Goal: Feedback & Contribution: Leave review/rating

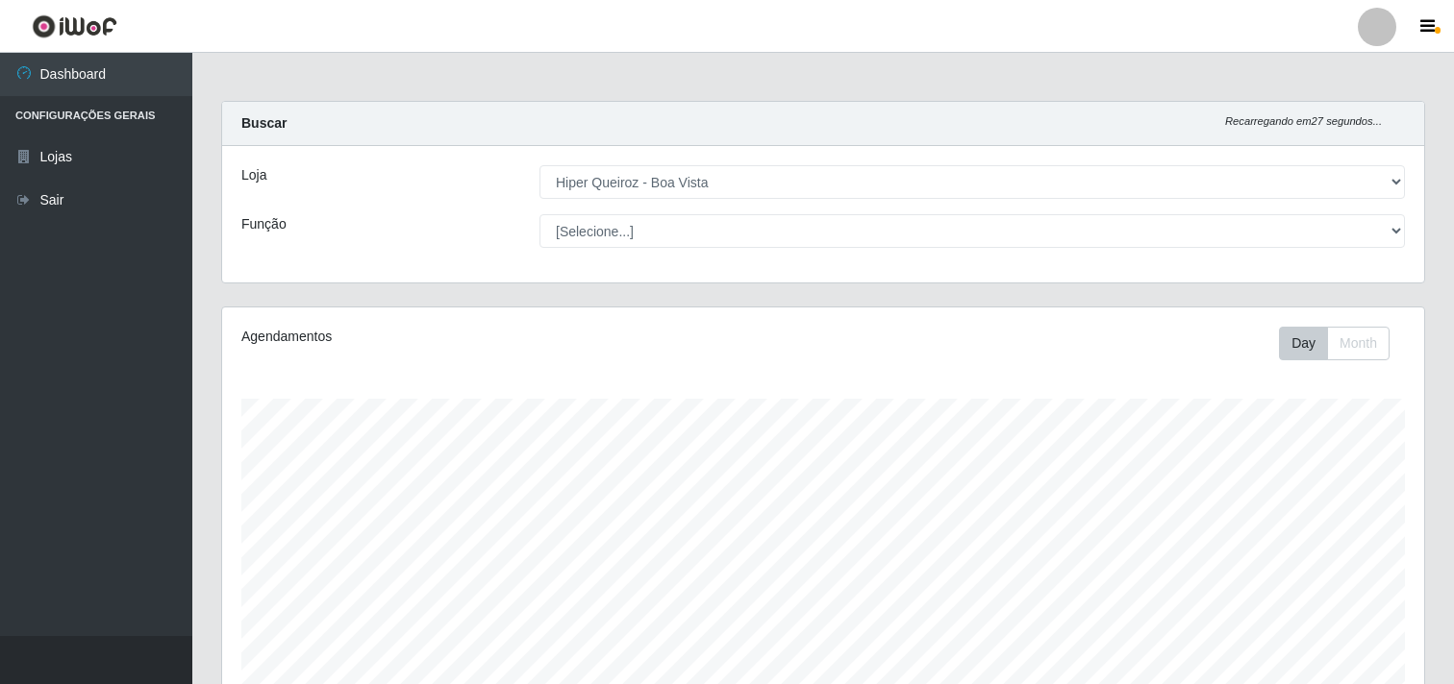
select select "514"
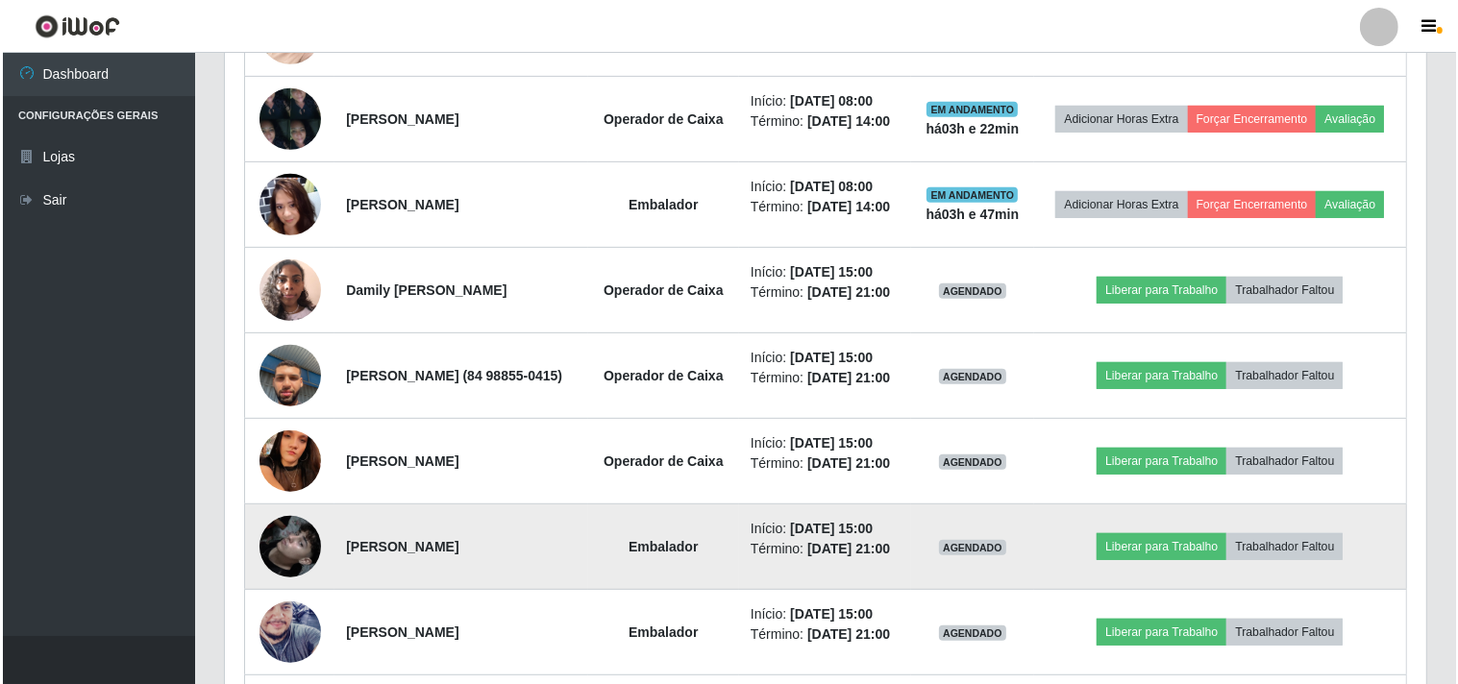
scroll to position [534, 0]
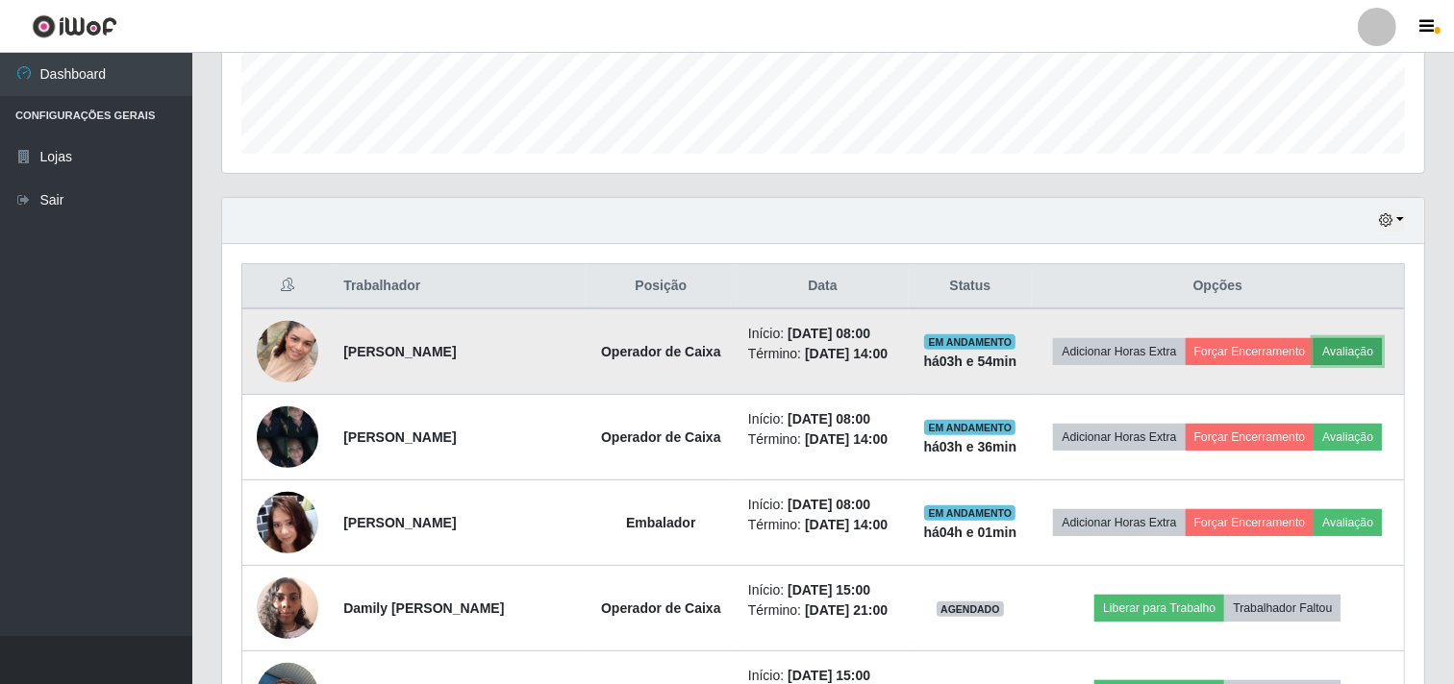
click at [1313, 365] on button "Avaliação" at bounding box center [1347, 351] width 68 height 27
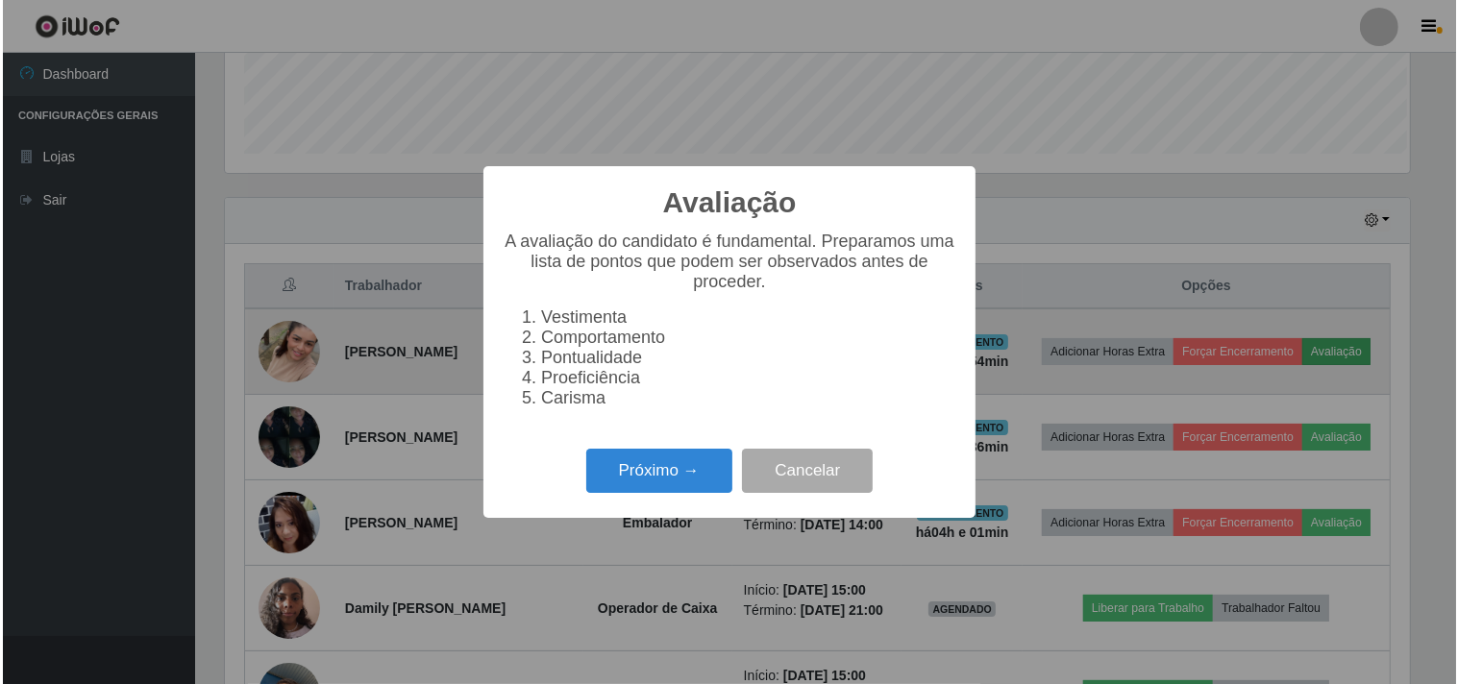
scroll to position [398, 1189]
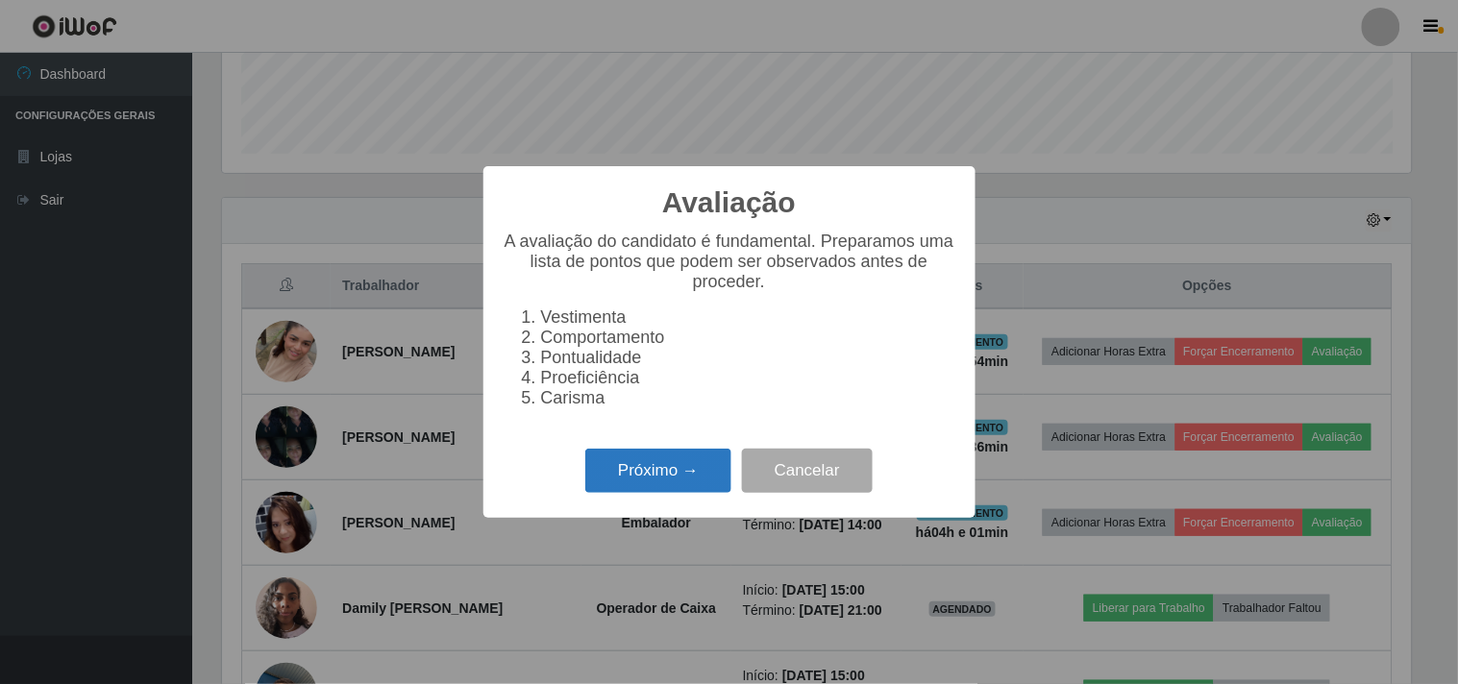
click at [656, 471] on button "Próximo →" at bounding box center [658, 471] width 146 height 45
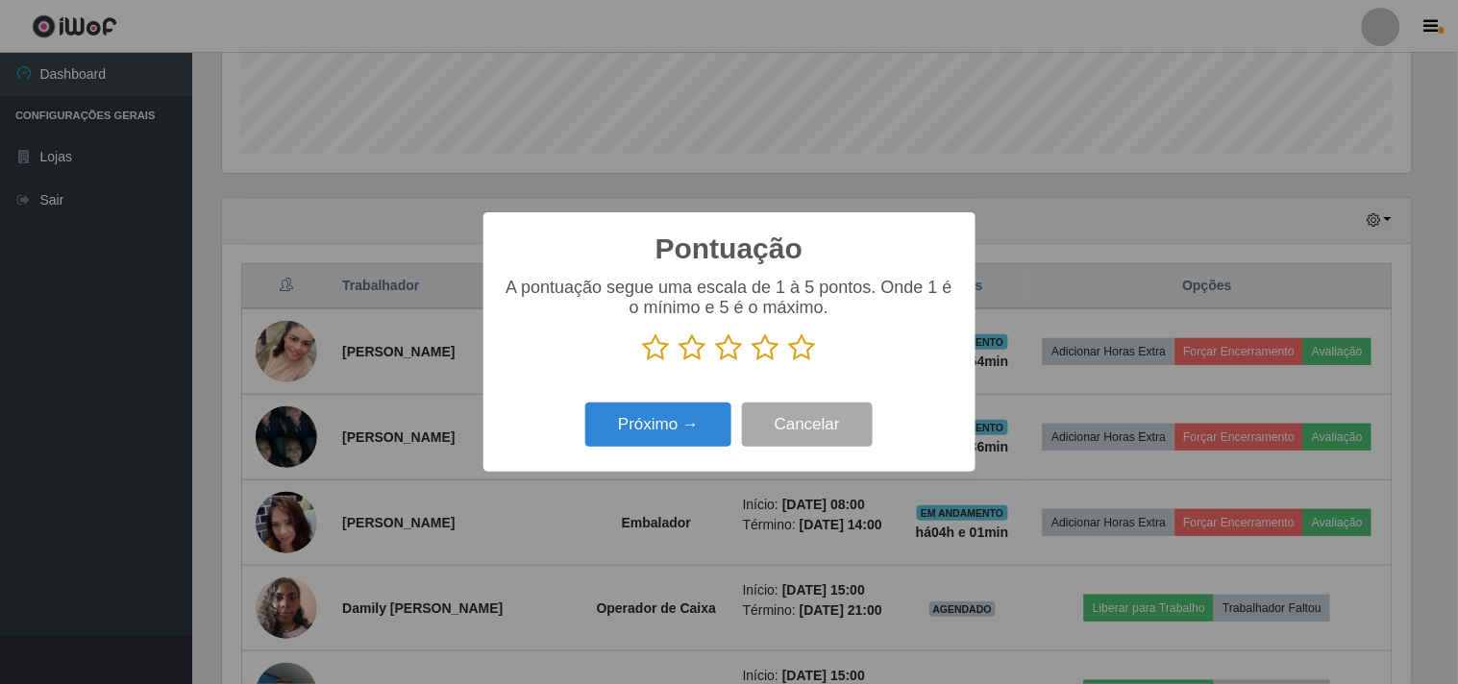
click at [805, 347] on icon at bounding box center [802, 348] width 27 height 29
click at [789, 362] on input "radio" at bounding box center [789, 362] width 0 height 0
click at [659, 416] on button "Próximo →" at bounding box center [658, 425] width 146 height 45
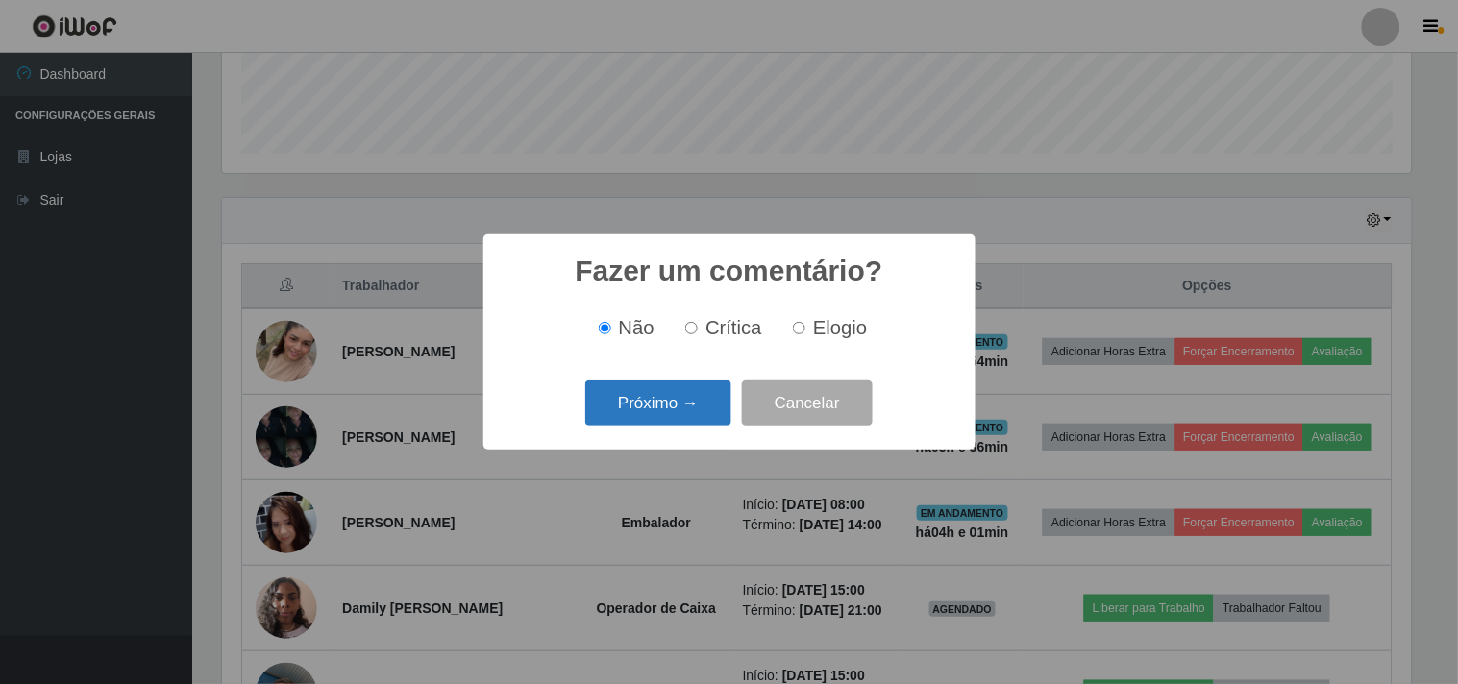
click at [673, 398] on button "Próximo →" at bounding box center [658, 403] width 146 height 45
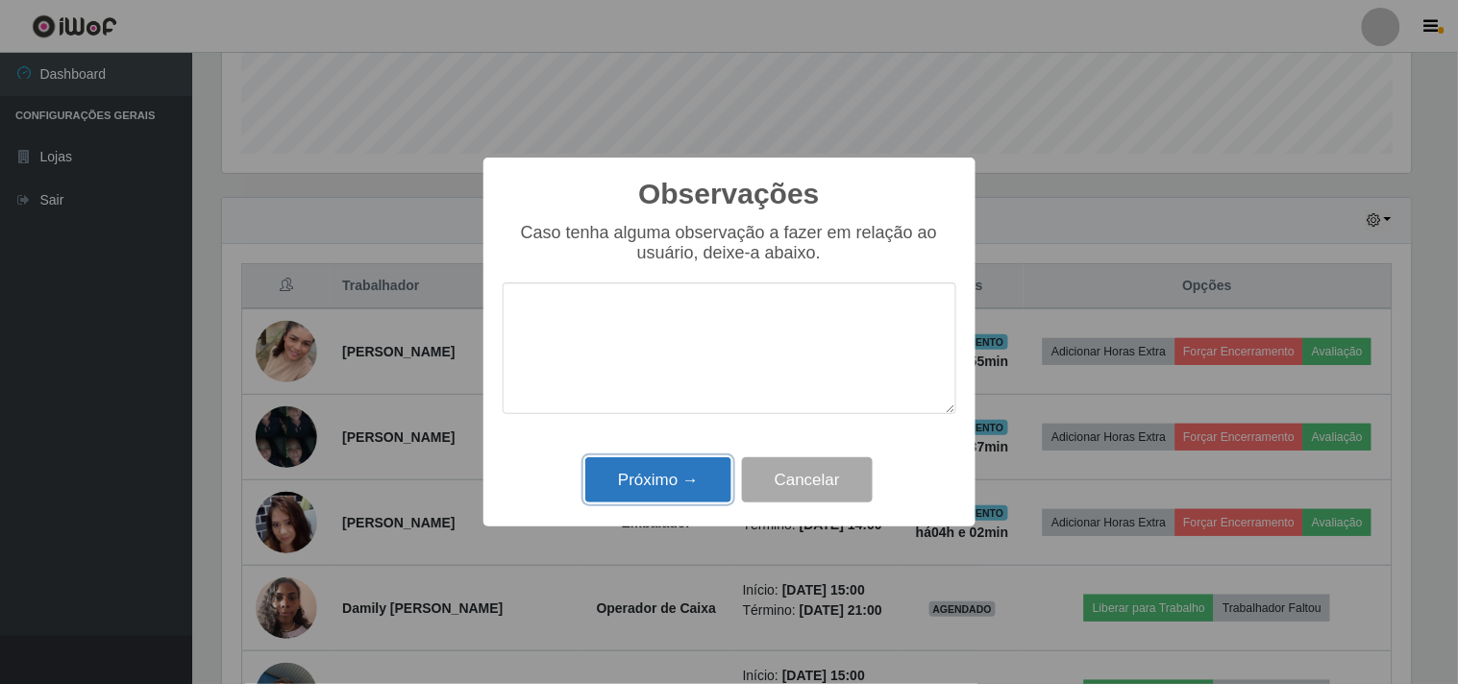
click at [655, 487] on button "Próximo →" at bounding box center [658, 480] width 146 height 45
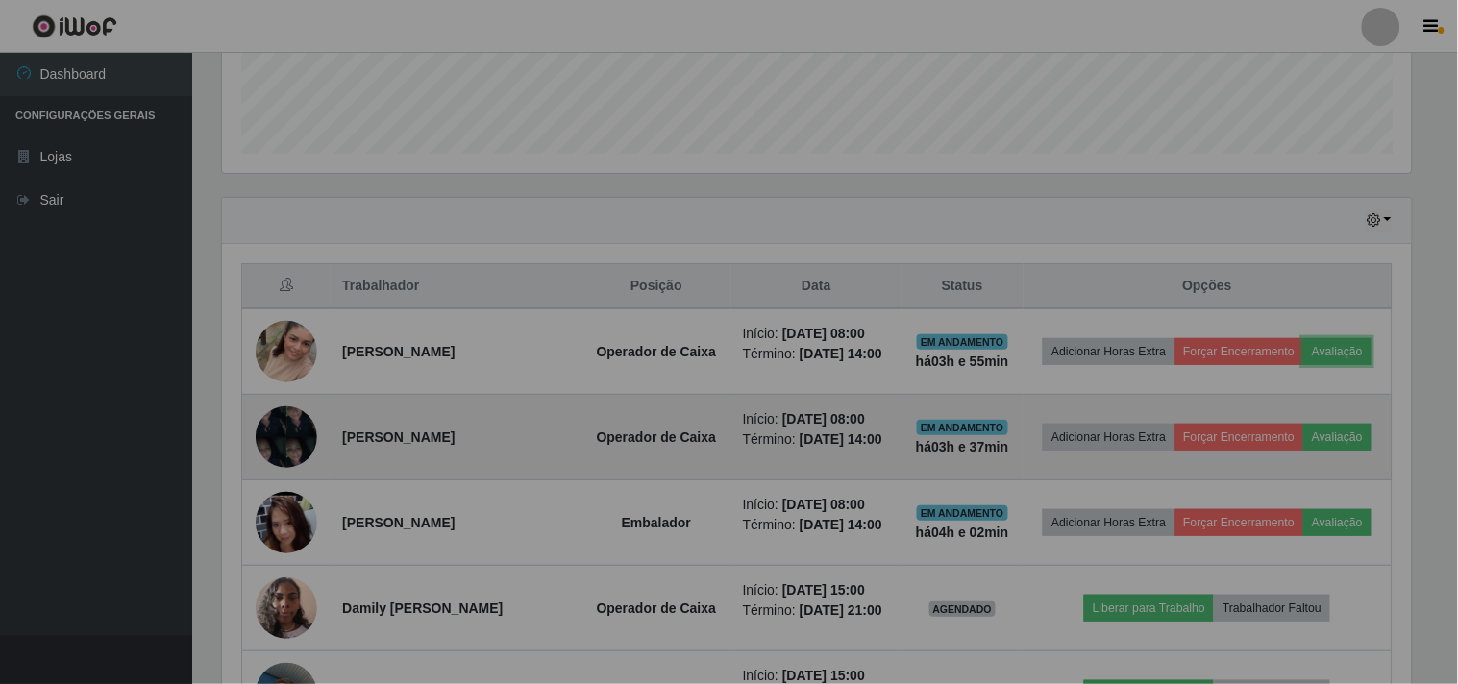
scroll to position [398, 1202]
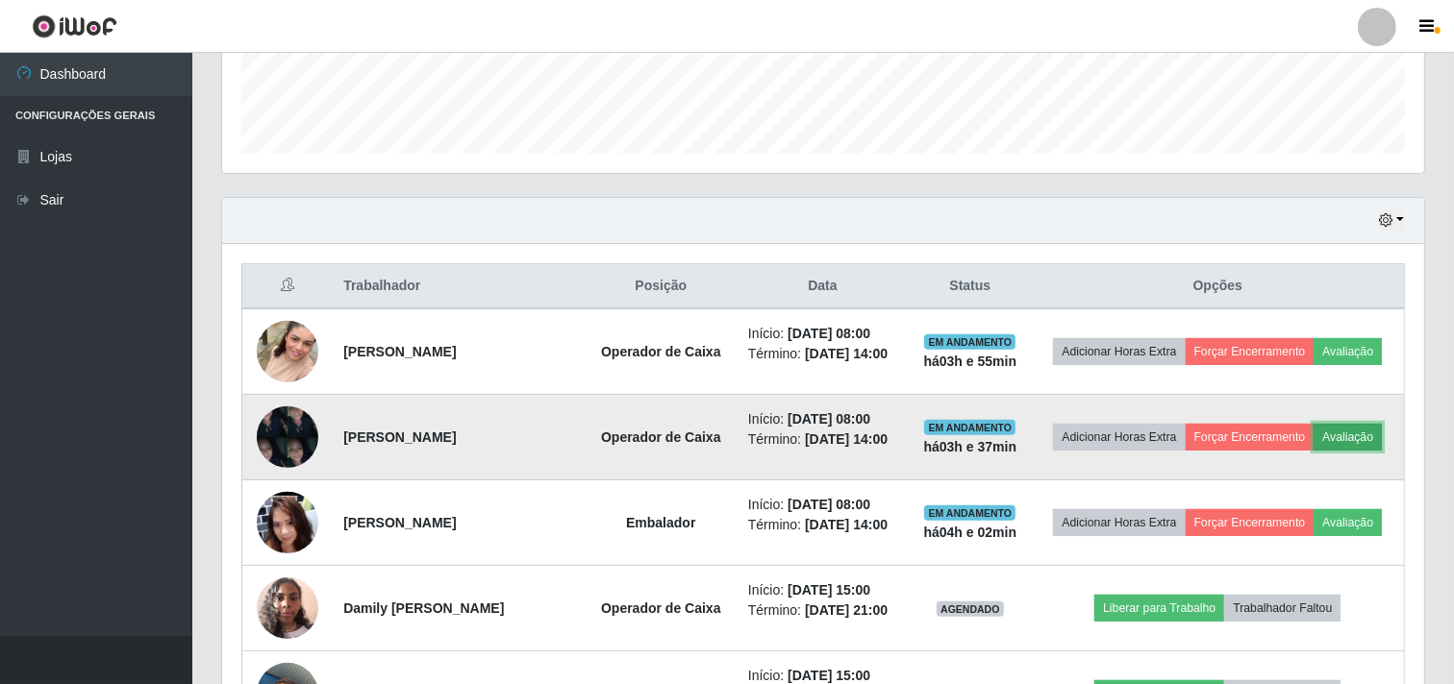
click at [1313, 451] on button "Avaliação" at bounding box center [1347, 437] width 68 height 27
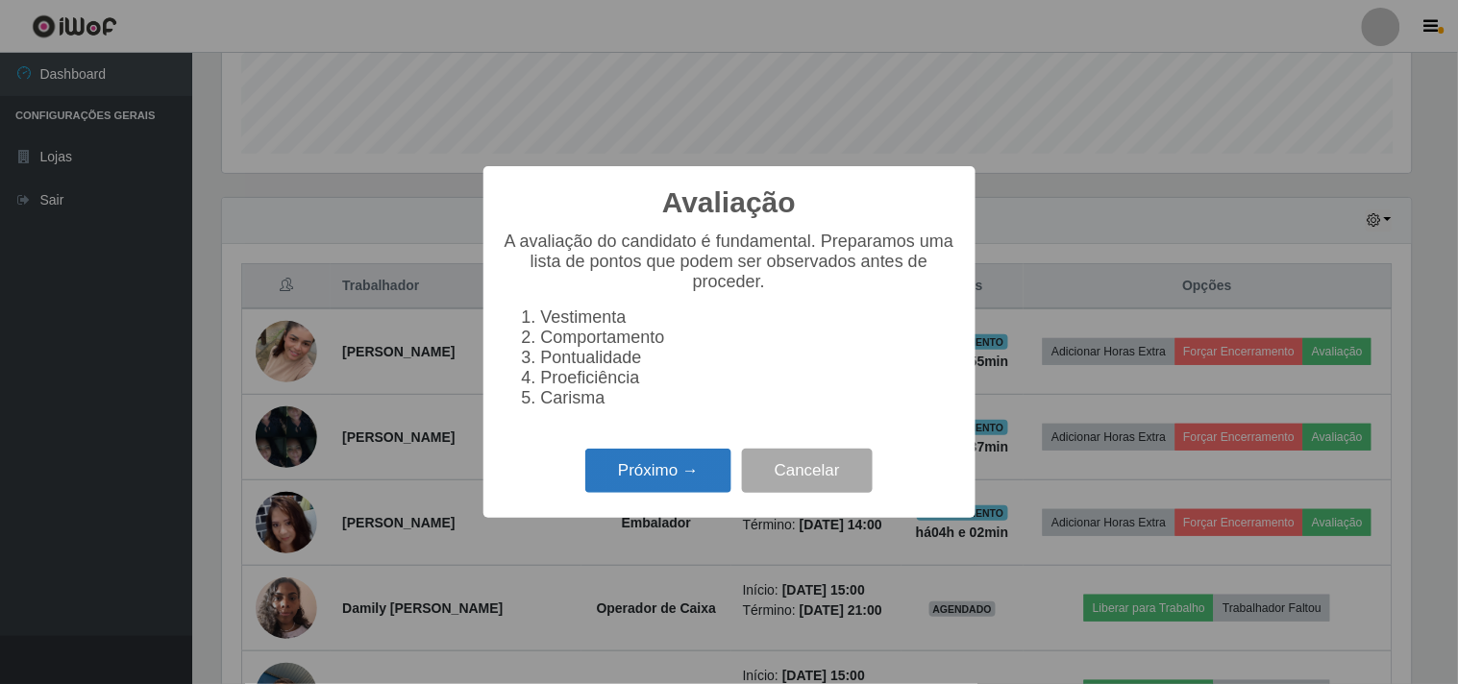
click at [646, 479] on button "Próximo →" at bounding box center [658, 471] width 146 height 45
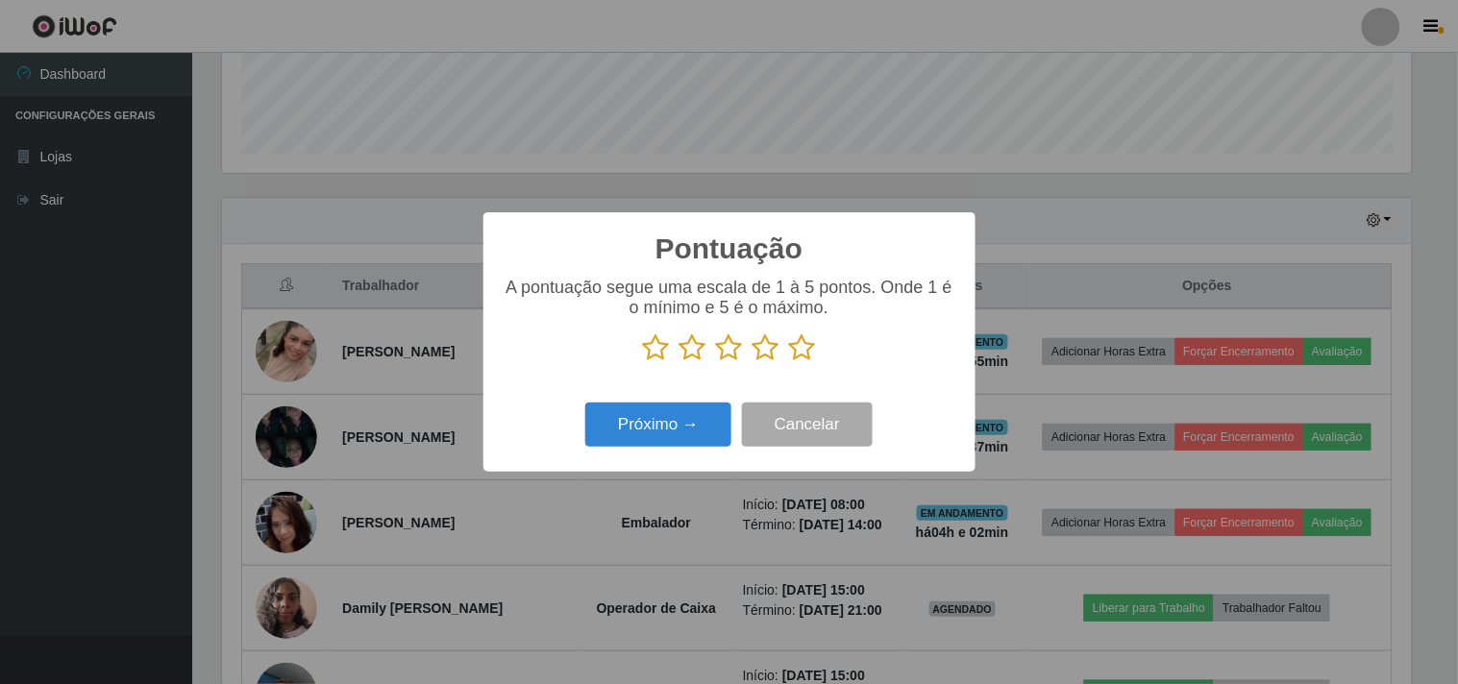
click at [796, 353] on icon at bounding box center [802, 348] width 27 height 29
click at [789, 362] on input "radio" at bounding box center [789, 362] width 0 height 0
click at [679, 420] on button "Próximo →" at bounding box center [658, 425] width 146 height 45
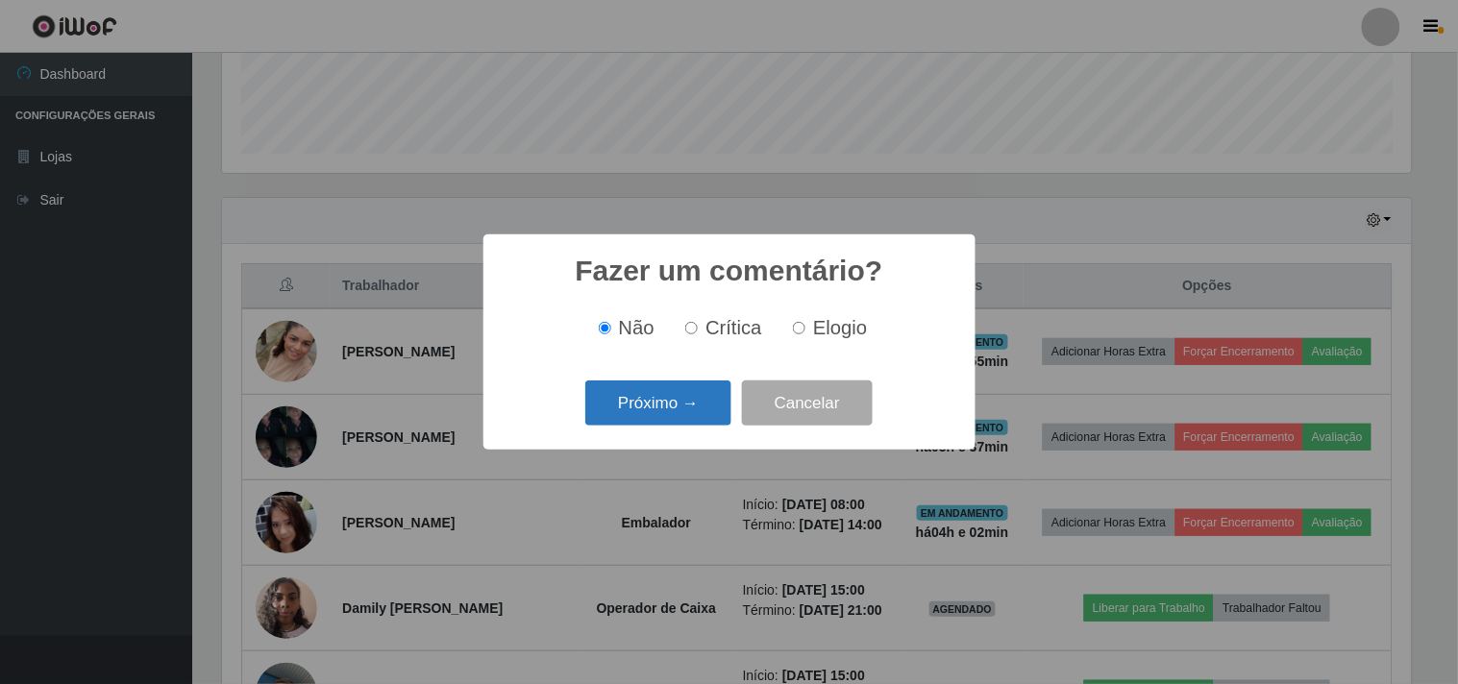
click at [639, 390] on button "Próximo →" at bounding box center [658, 403] width 146 height 45
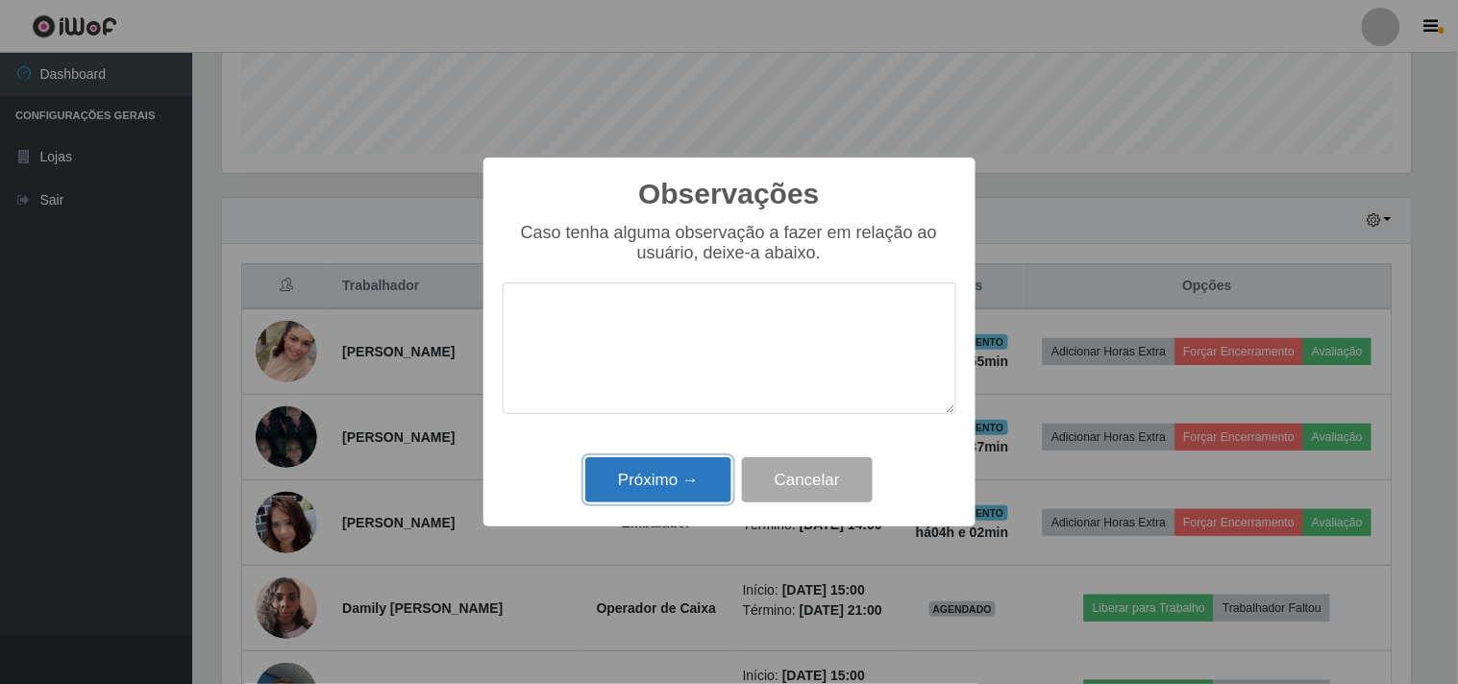
click at [675, 485] on button "Próximo →" at bounding box center [658, 480] width 146 height 45
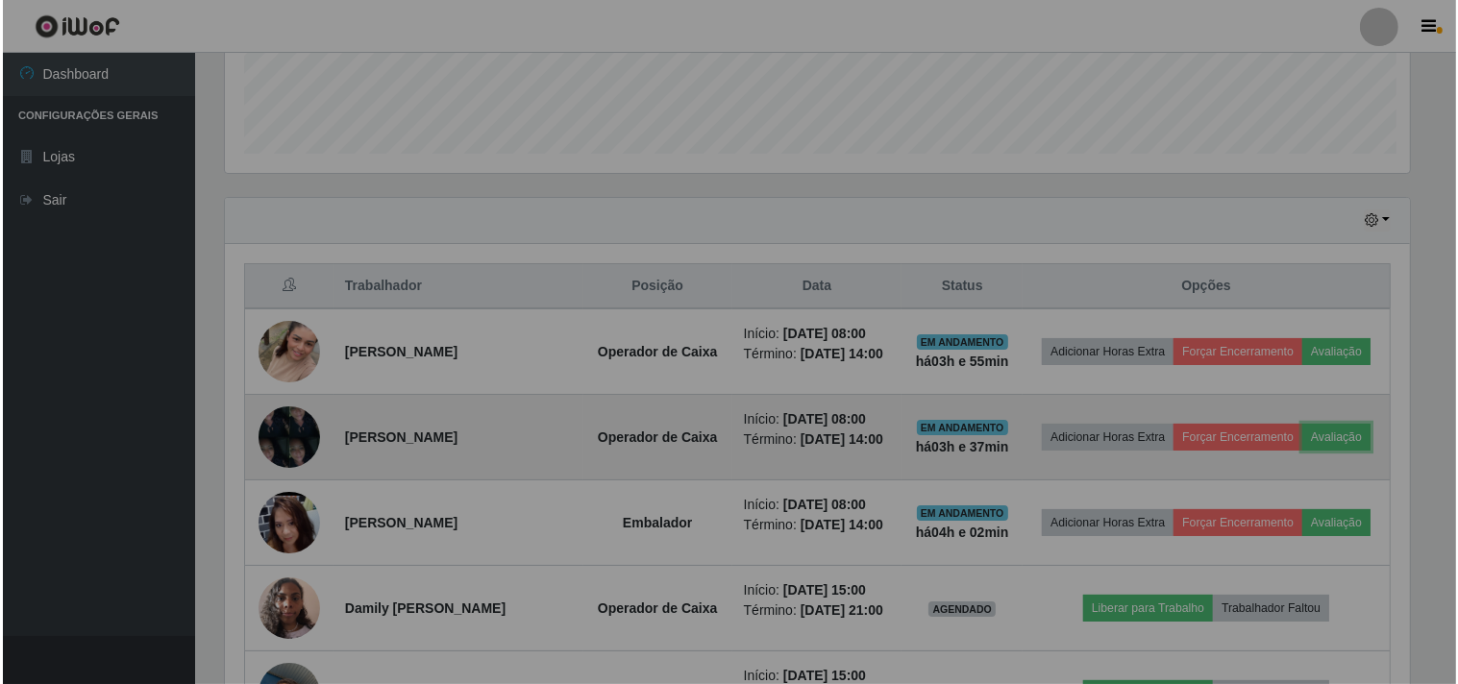
scroll to position [398, 1202]
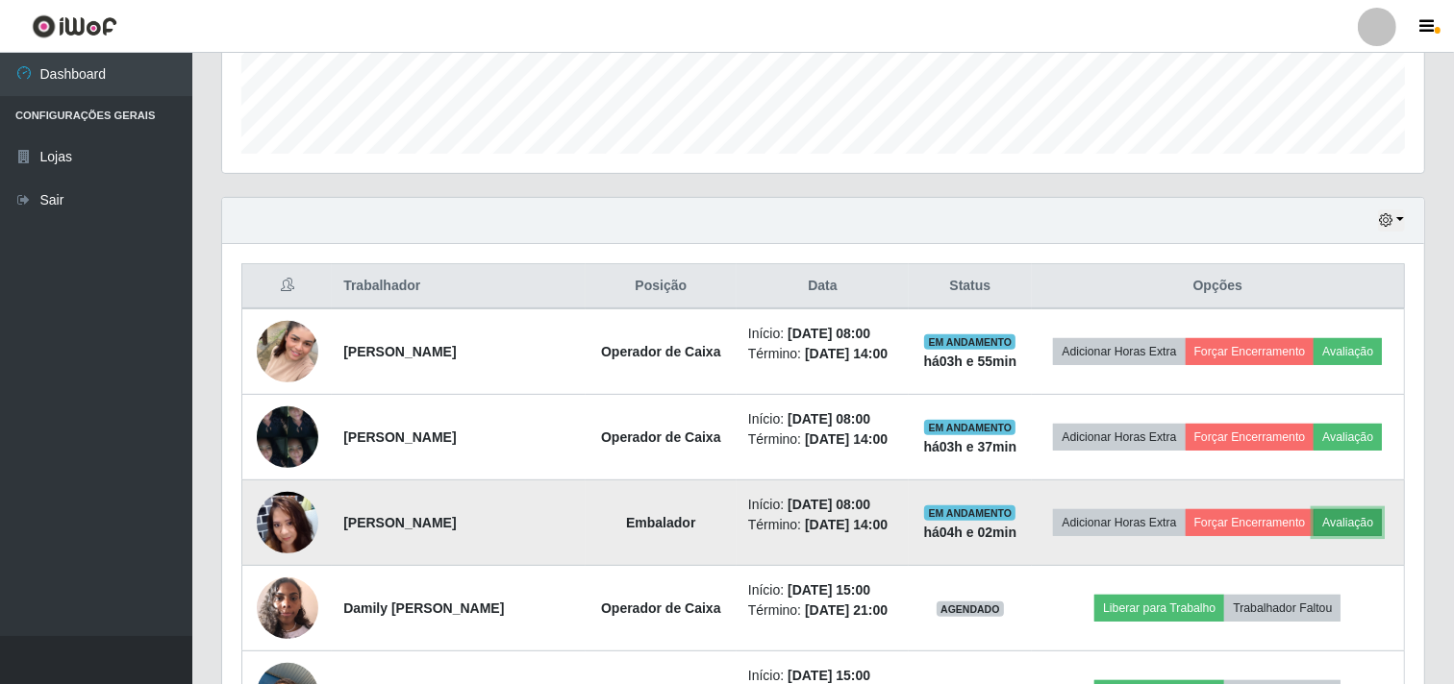
click at [1313, 536] on button "Avaliação" at bounding box center [1347, 522] width 68 height 27
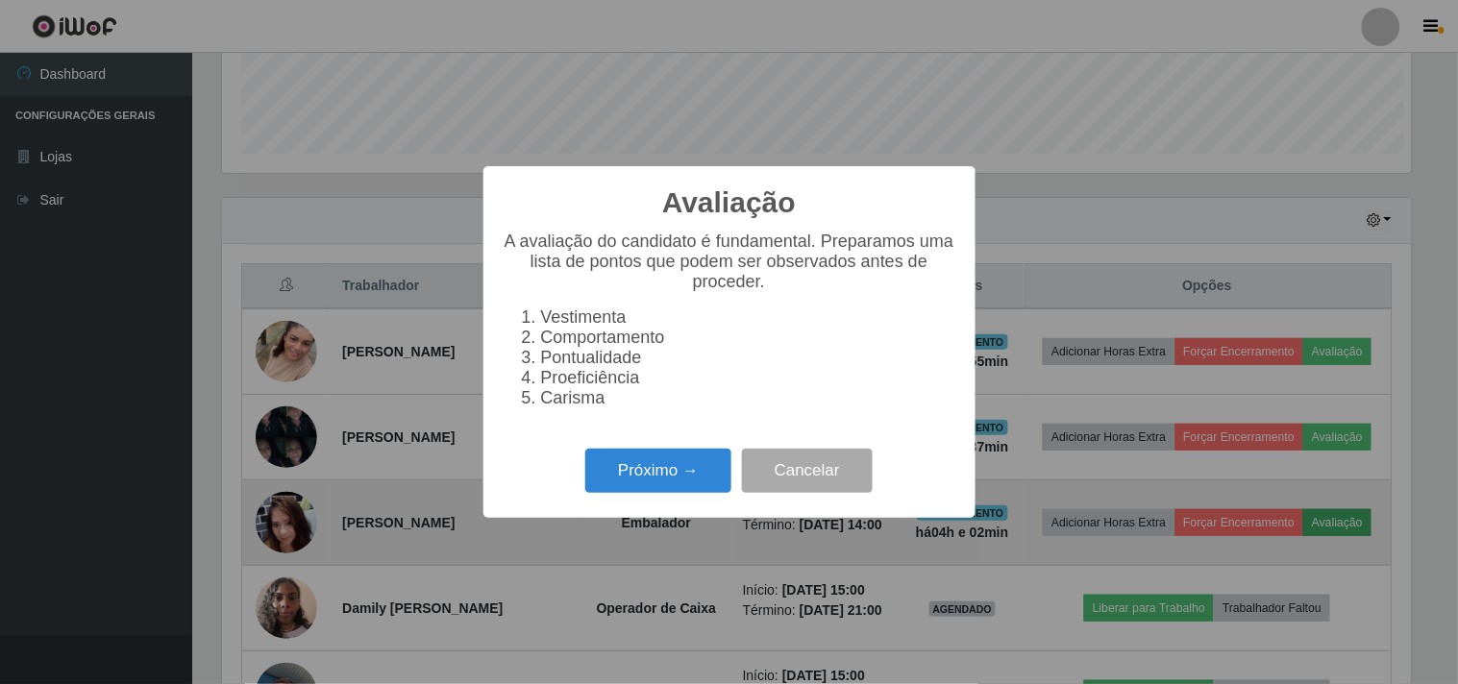
scroll to position [398, 1189]
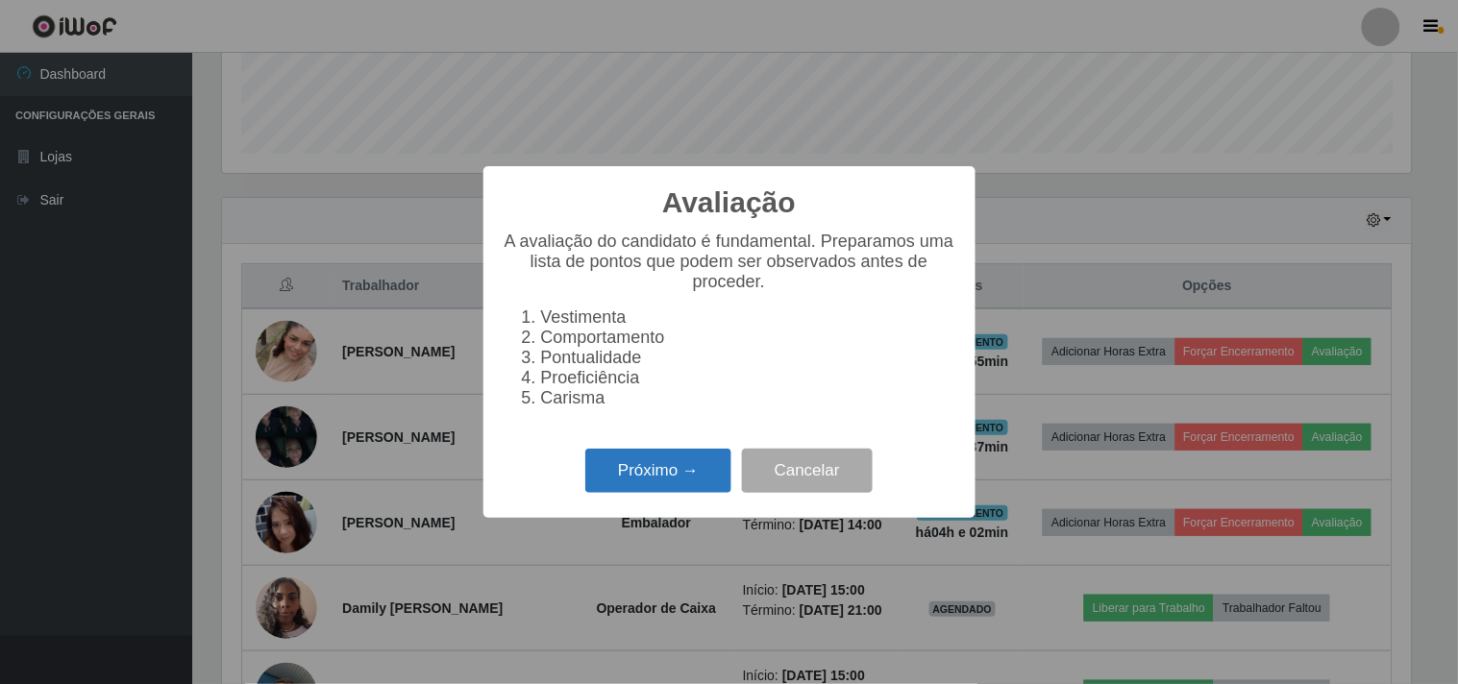
click at [623, 477] on button "Próximo →" at bounding box center [658, 471] width 146 height 45
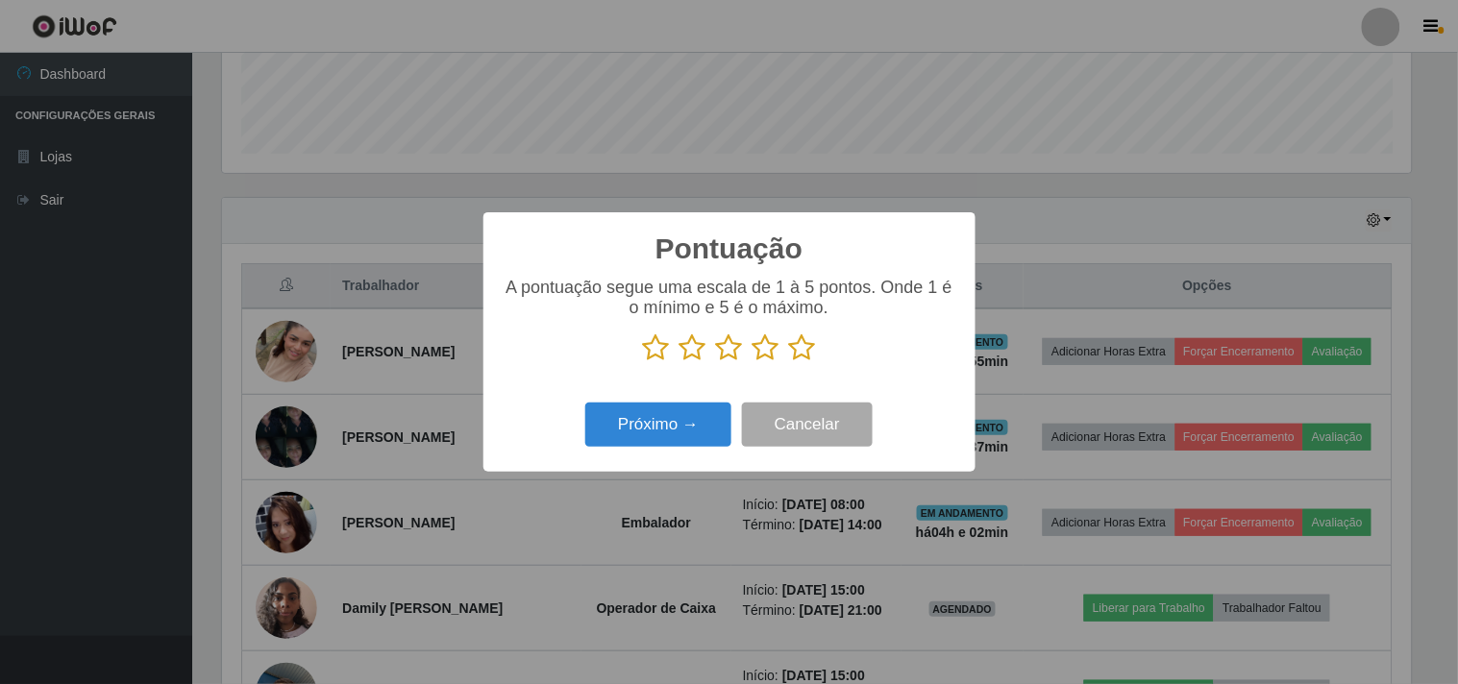
scroll to position [960916, 960125]
click at [804, 360] on icon at bounding box center [802, 348] width 27 height 29
click at [789, 362] on input "radio" at bounding box center [789, 362] width 0 height 0
click at [670, 452] on div "Próximo → Cancelar" at bounding box center [730, 424] width 454 height 55
click at [669, 444] on button "Próximo →" at bounding box center [658, 425] width 146 height 45
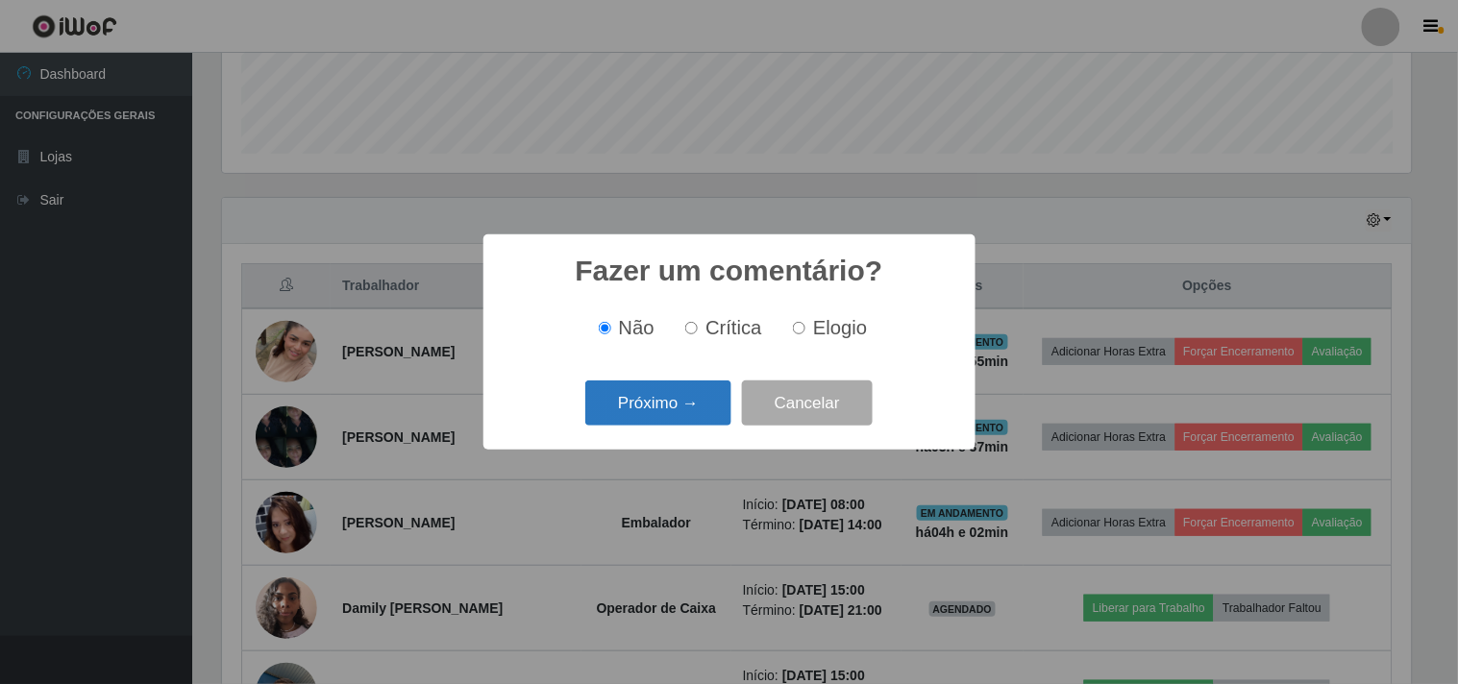
click at [694, 415] on button "Próximo →" at bounding box center [658, 403] width 146 height 45
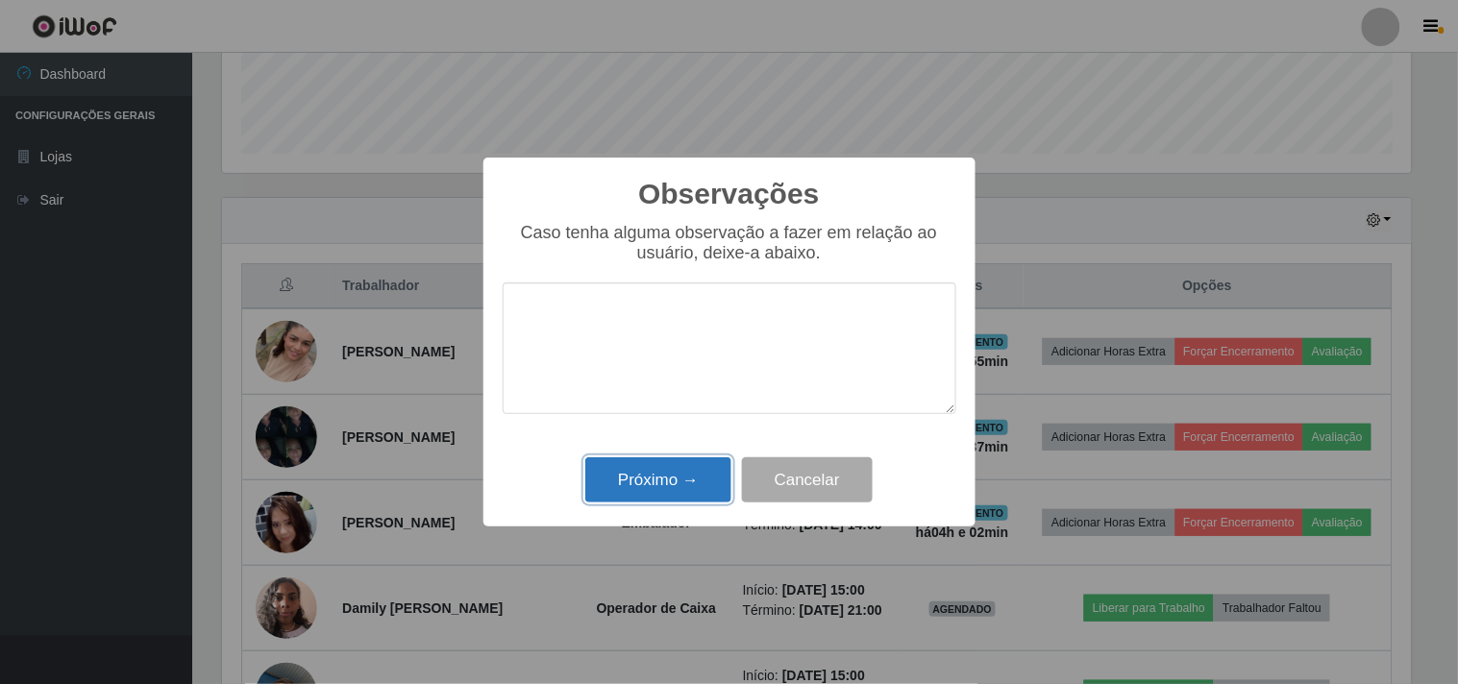
click at [678, 484] on button "Próximo →" at bounding box center [658, 480] width 146 height 45
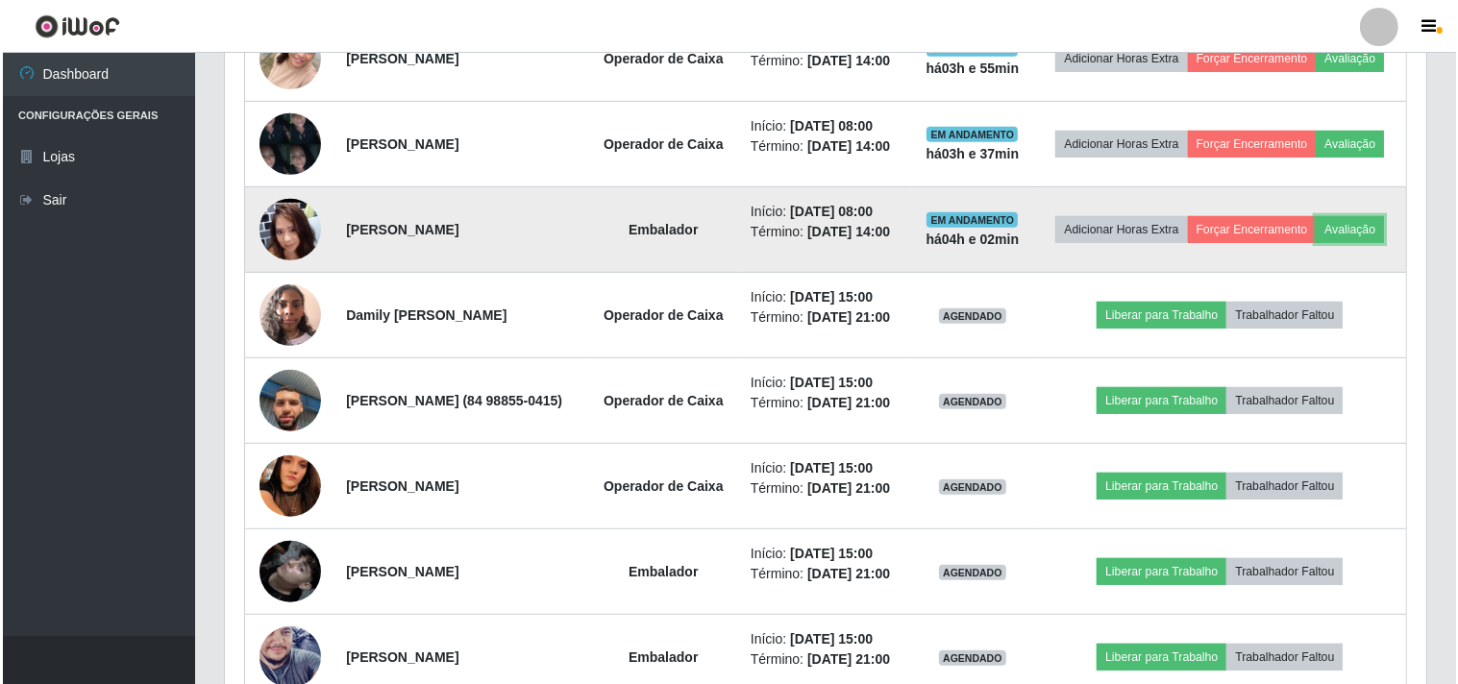
scroll to position [961, 0]
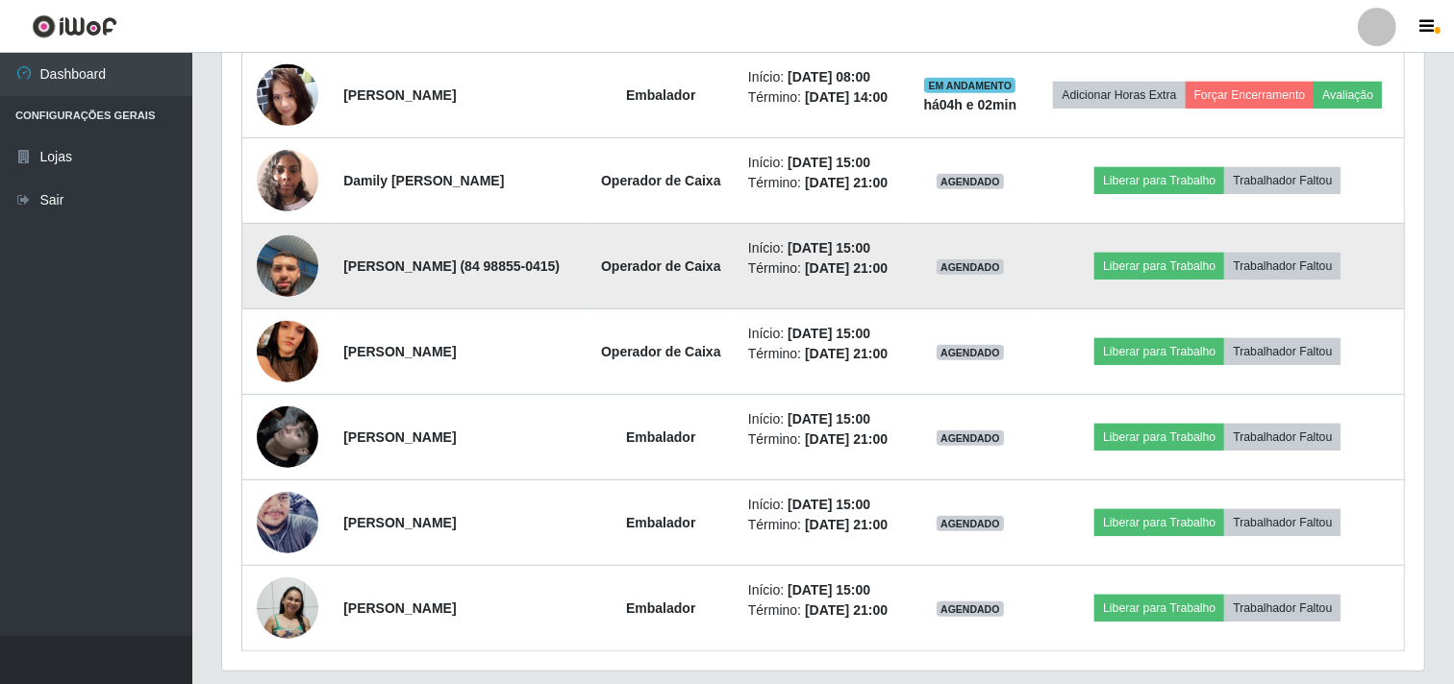
click at [286, 321] on img at bounding box center [288, 266] width 62 height 110
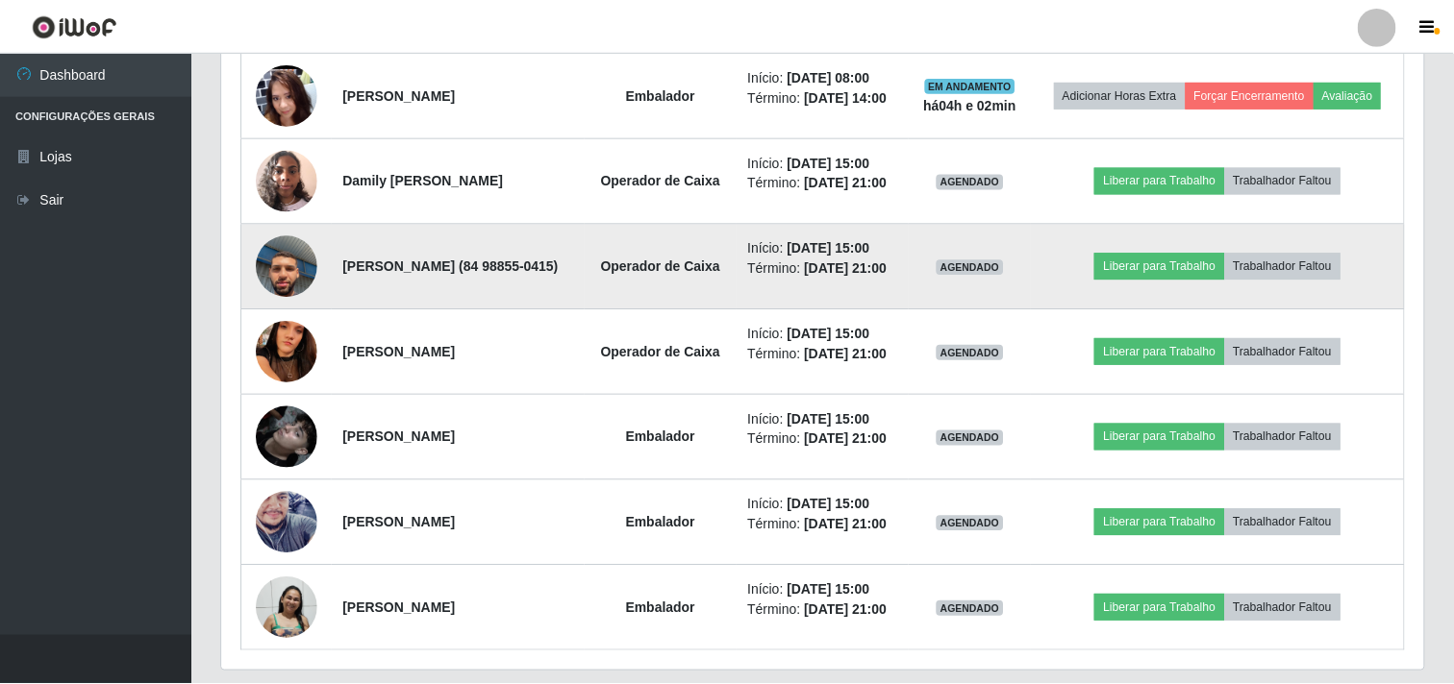
scroll to position [398, 1189]
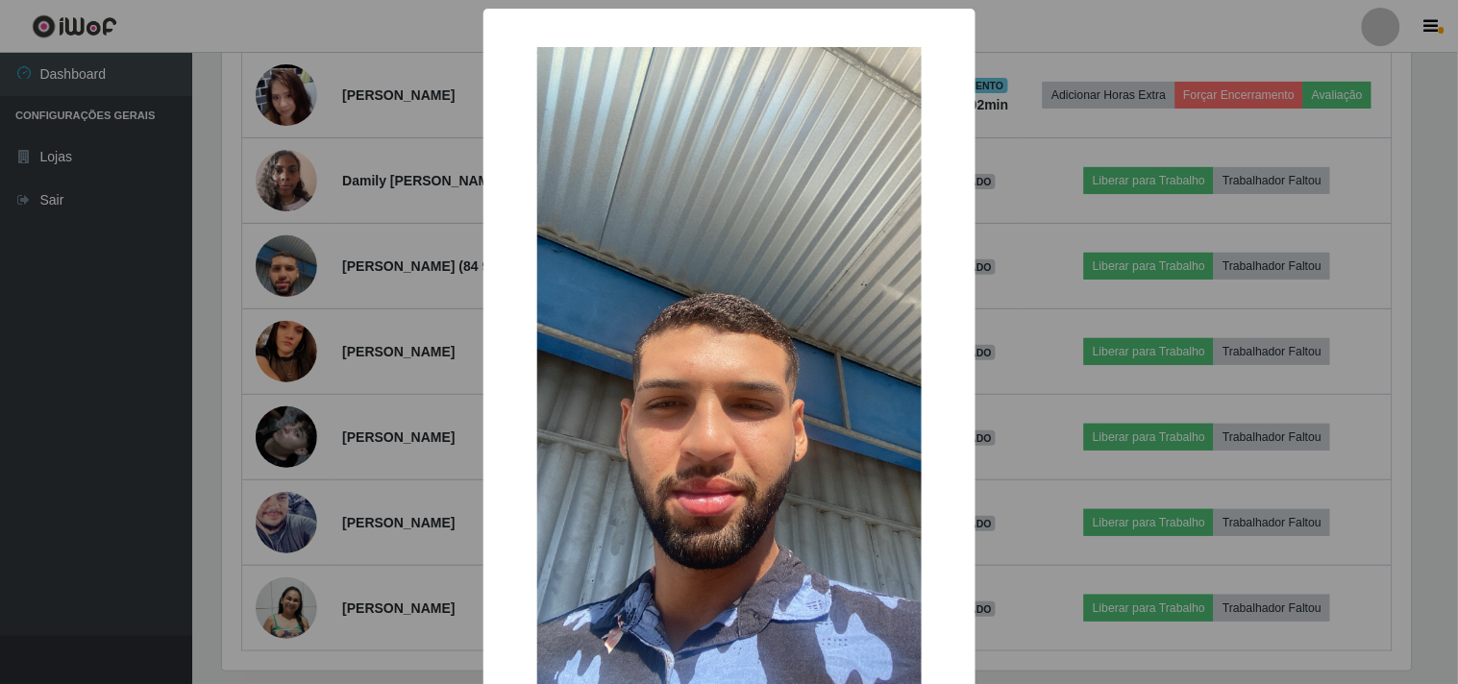
click at [286, 324] on div "× OK Cancel" at bounding box center [729, 342] width 1458 height 684
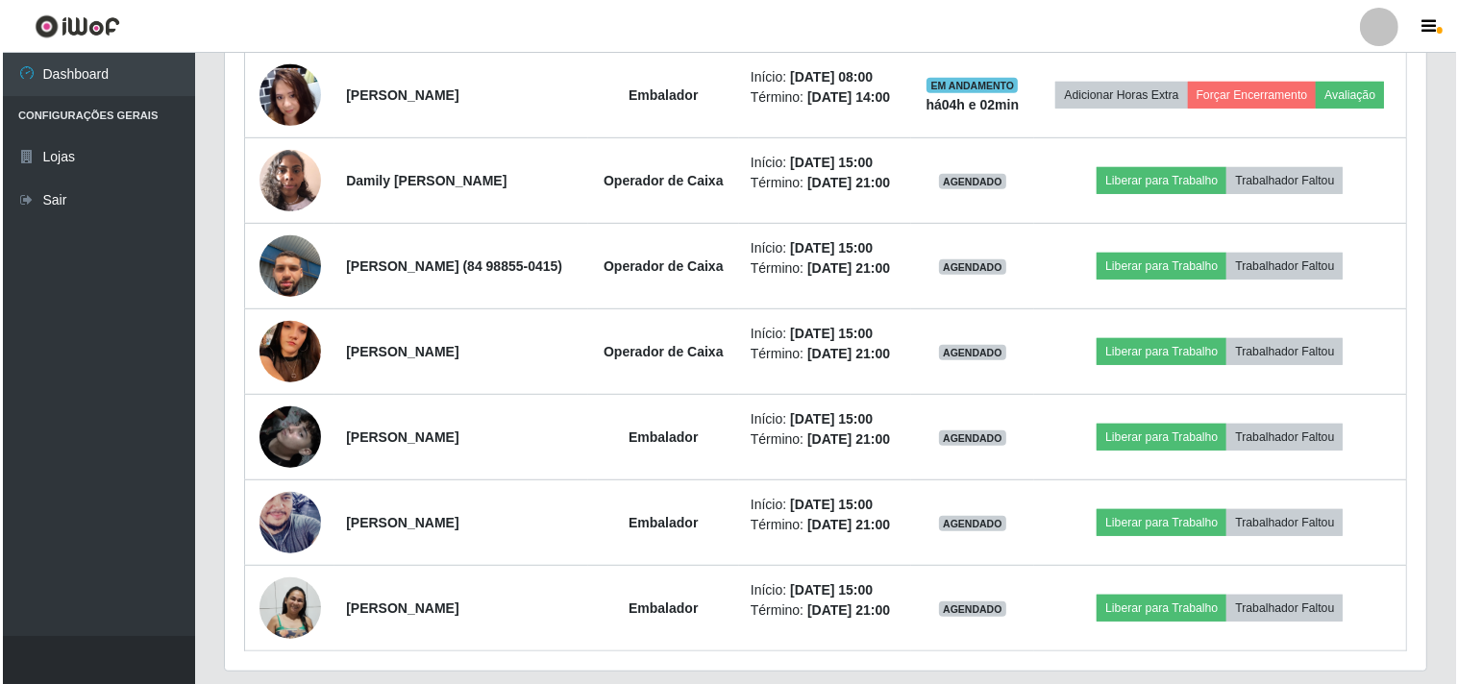
scroll to position [398, 1202]
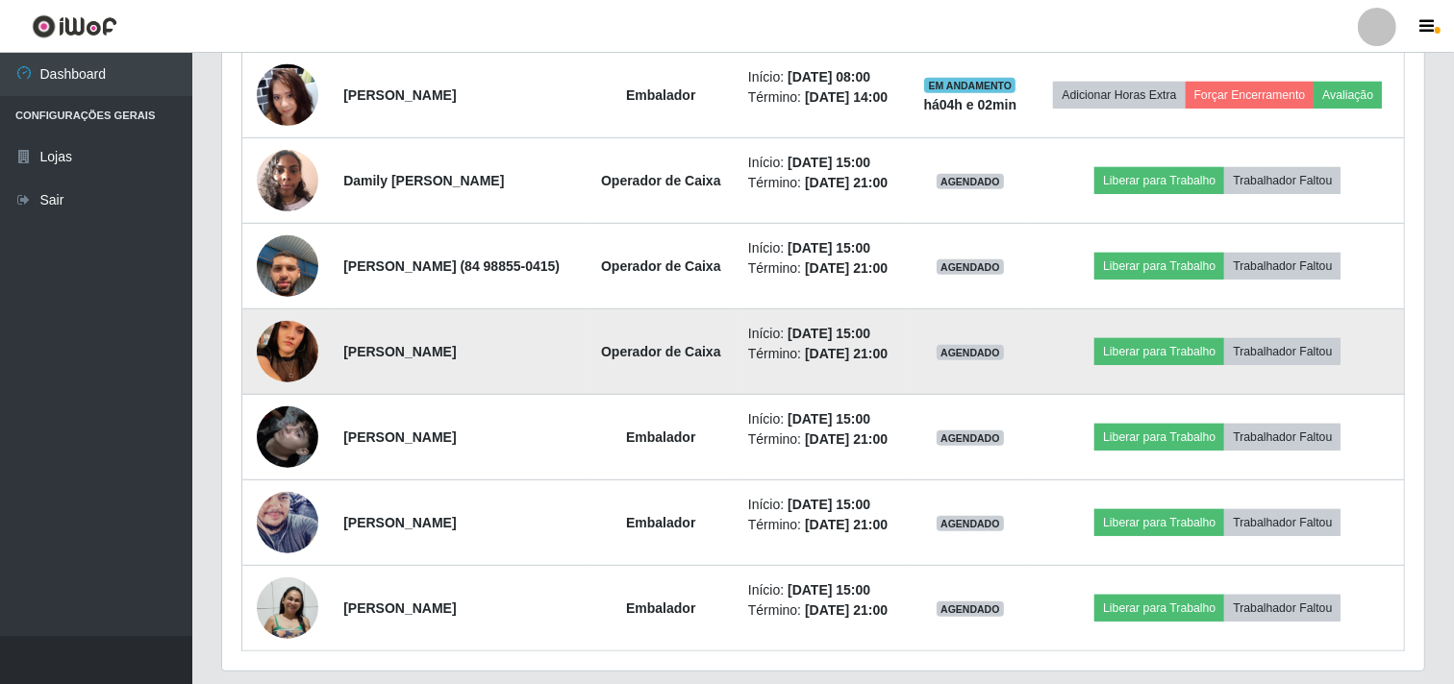
click at [300, 420] on img at bounding box center [288, 352] width 62 height 137
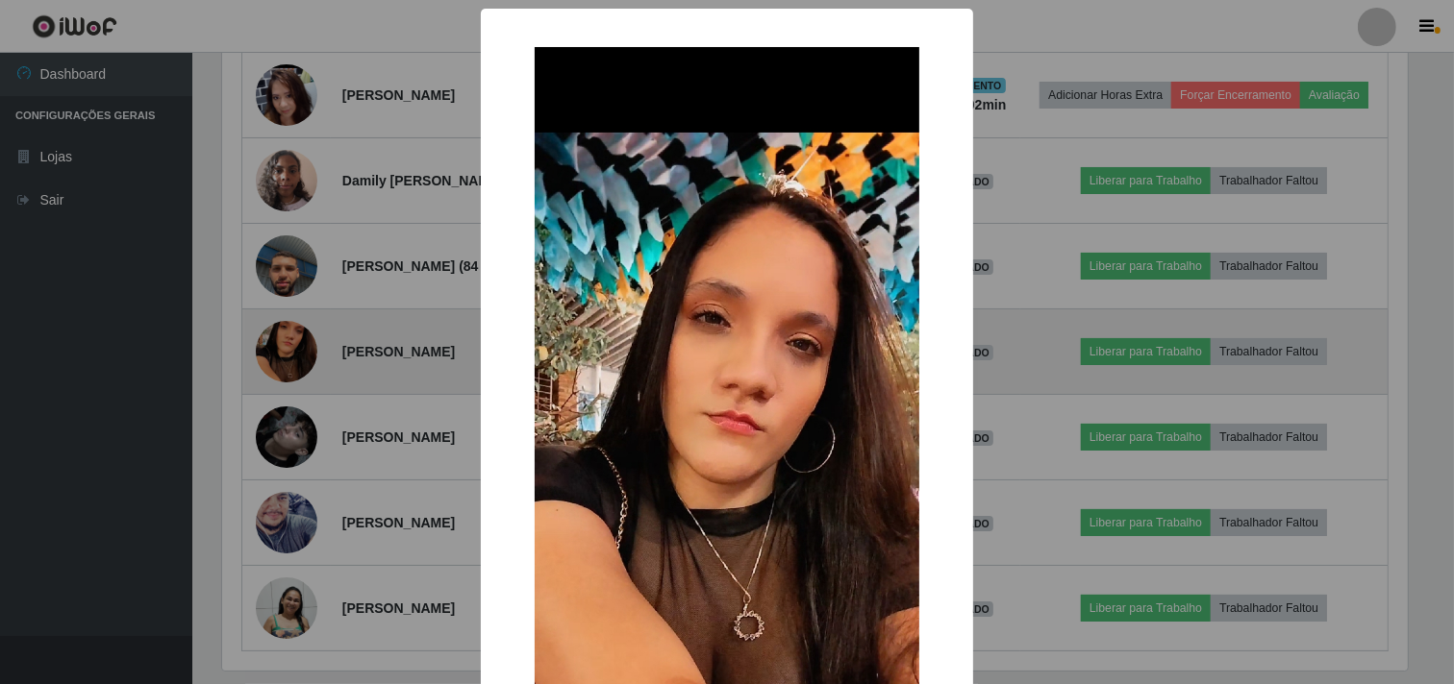
scroll to position [398, 1189]
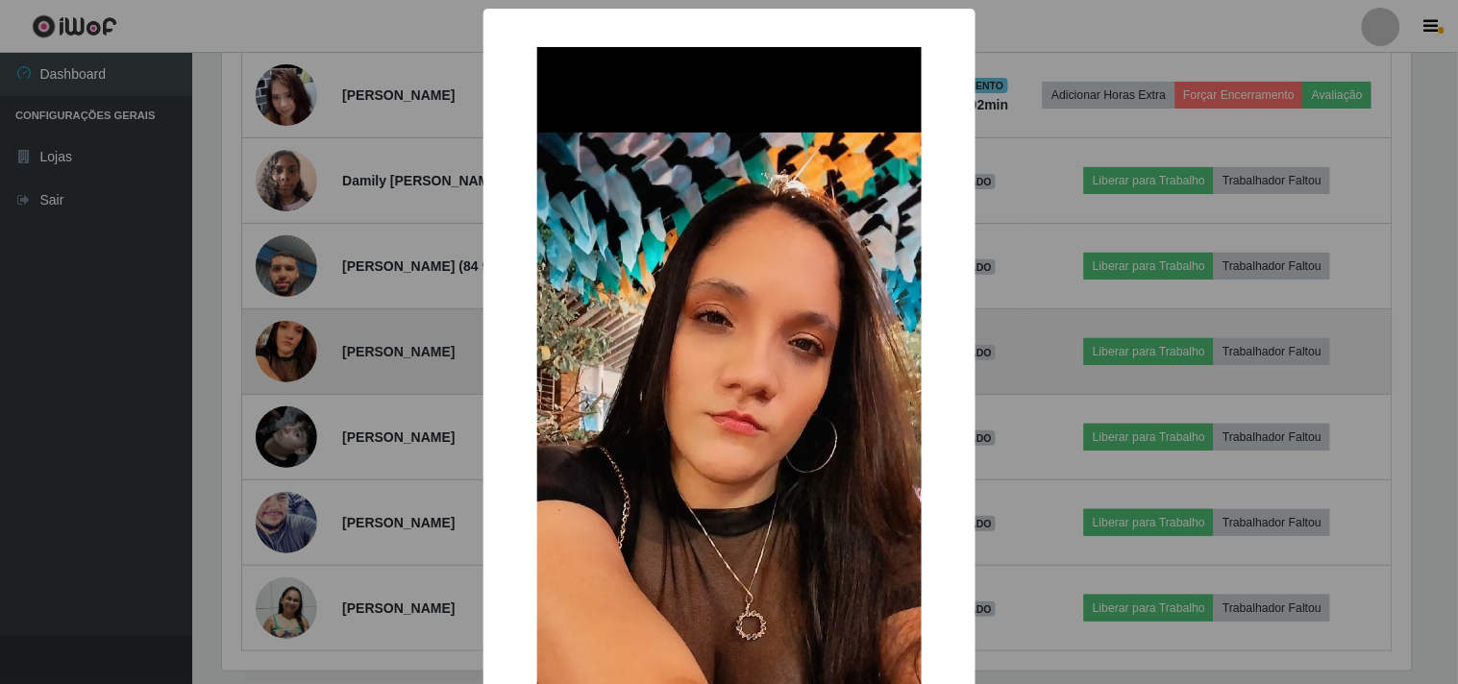
click at [300, 426] on div "× OK Cancel" at bounding box center [729, 342] width 1458 height 684
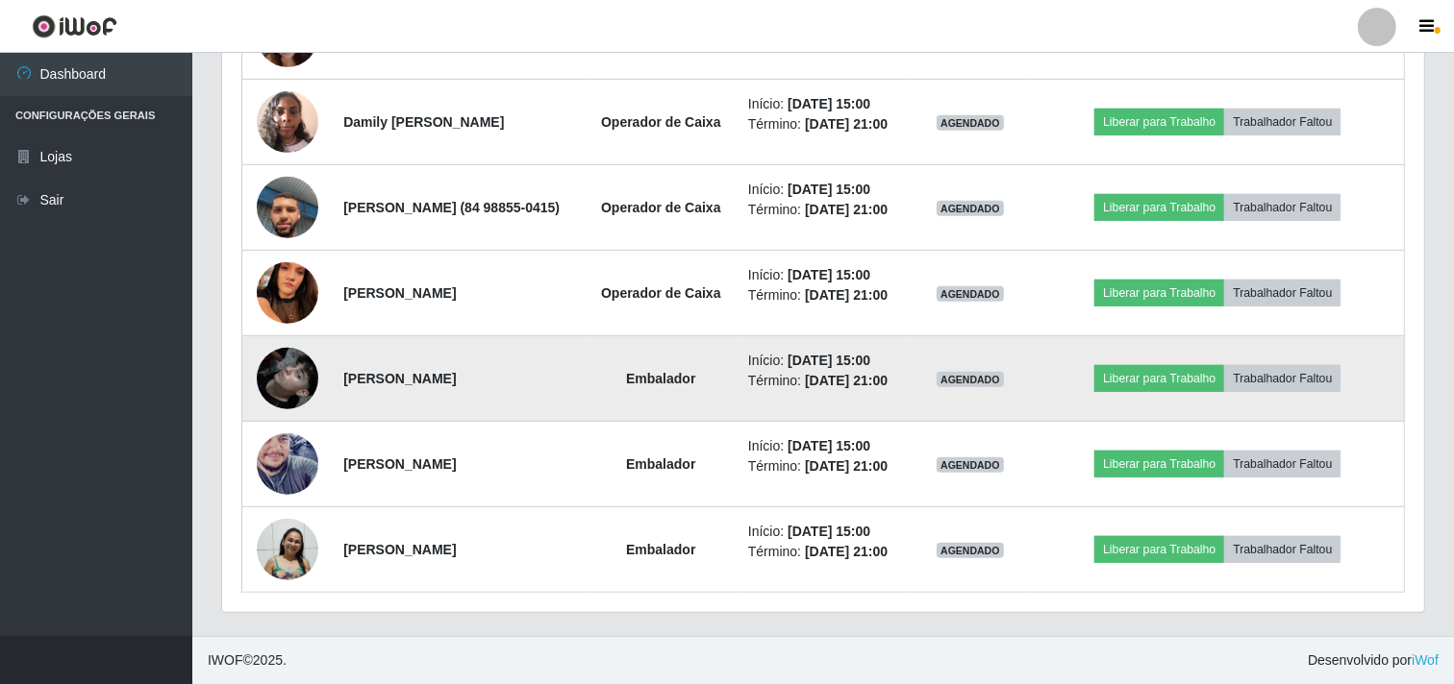
scroll to position [1150, 0]
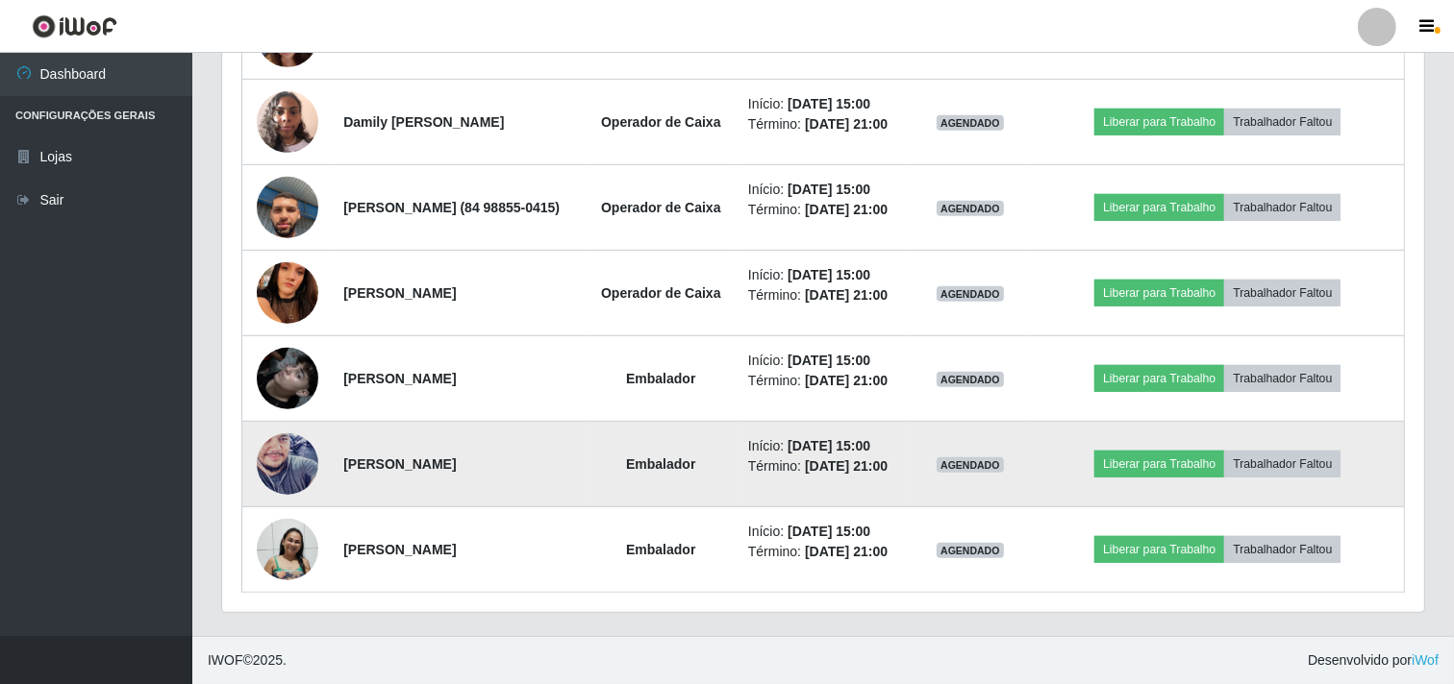
click at [276, 452] on img at bounding box center [288, 465] width 62 height 110
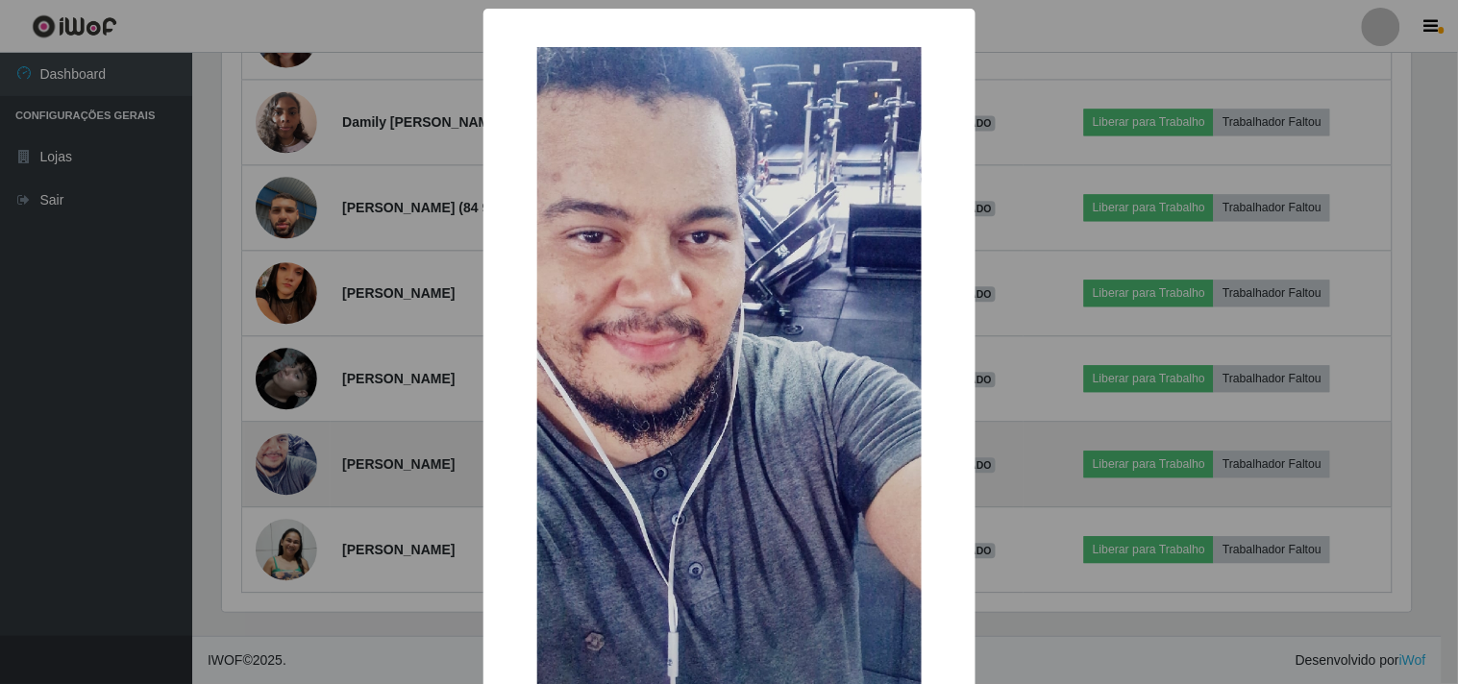
click at [276, 452] on div "× OK Cancel" at bounding box center [729, 342] width 1458 height 684
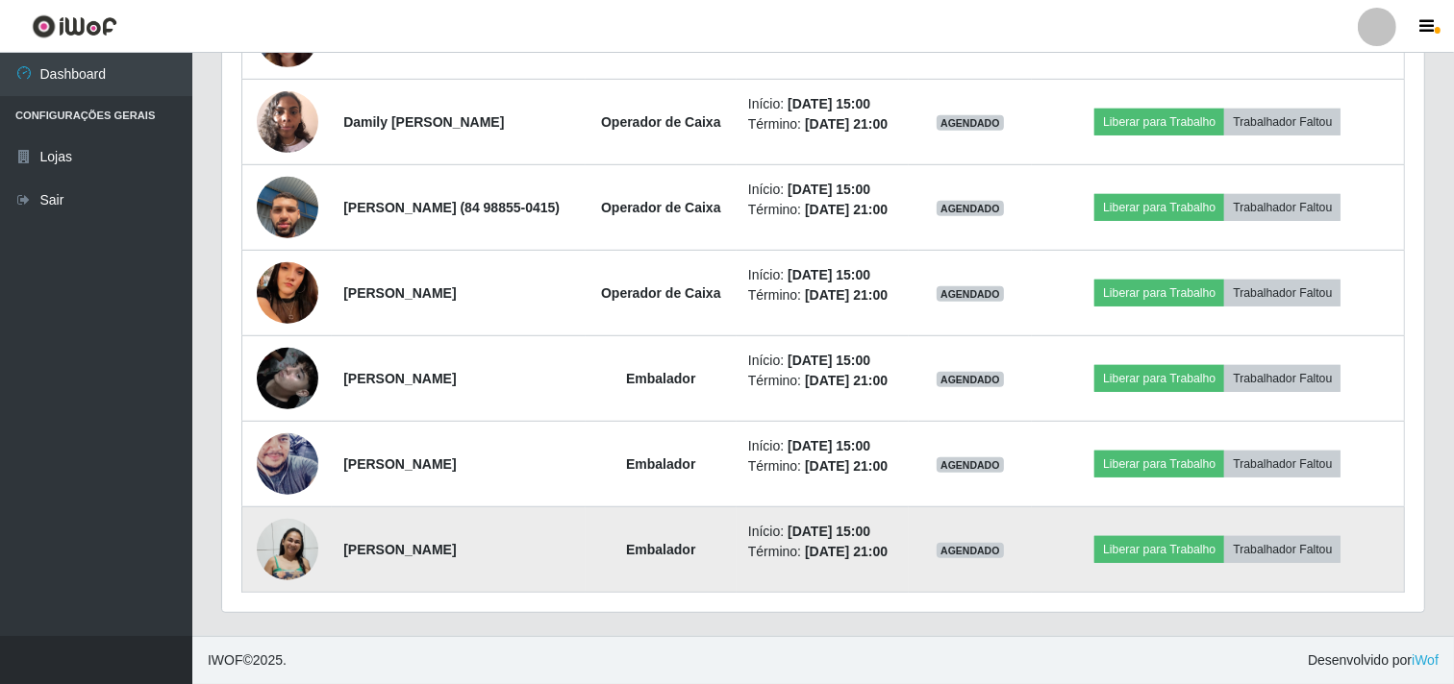
click at [276, 554] on img at bounding box center [288, 549] width 62 height 63
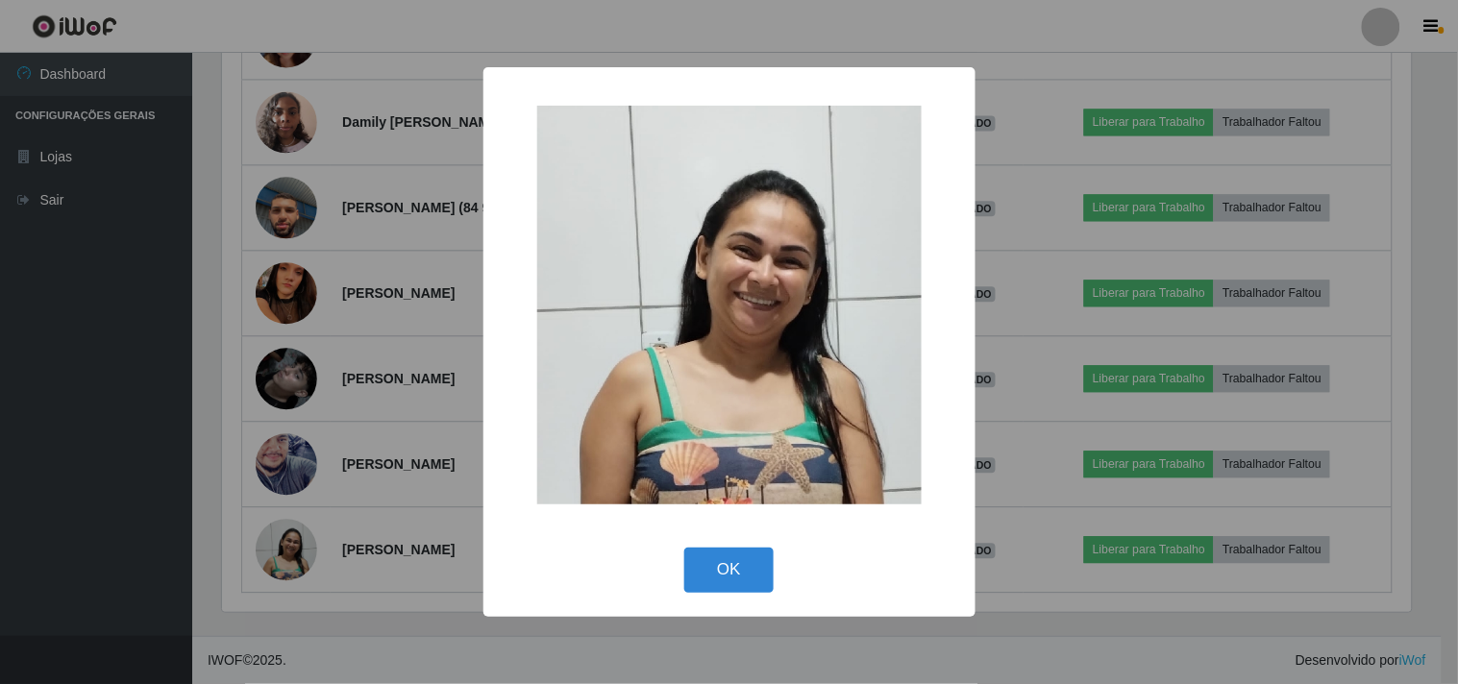
click at [275, 553] on div "× OK Cancel" at bounding box center [729, 342] width 1458 height 684
